Goal: Find specific page/section: Find specific page/section

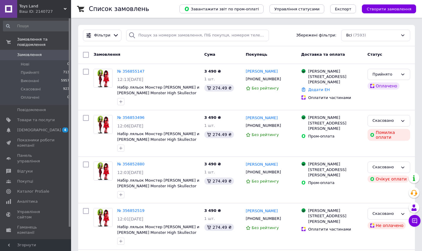
click at [39, 127] on span "[DEMOGRAPHIC_DATA]" at bounding box center [36, 129] width 38 height 5
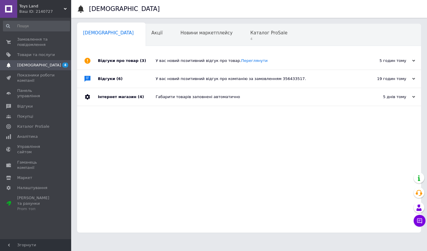
click at [250, 33] on span "Каталог ProSale" at bounding box center [268, 32] width 37 height 5
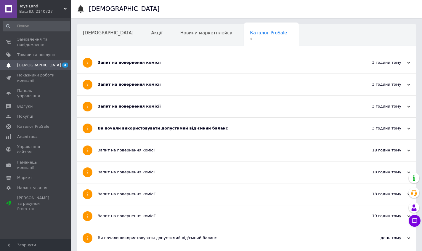
click at [28, 40] on span "Замовлення та повідомлення" at bounding box center [36, 42] width 38 height 11
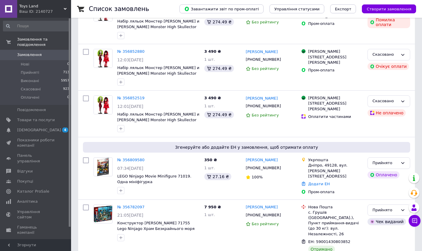
scroll to position [113, 0]
